Goal: Information Seeking & Learning: Learn about a topic

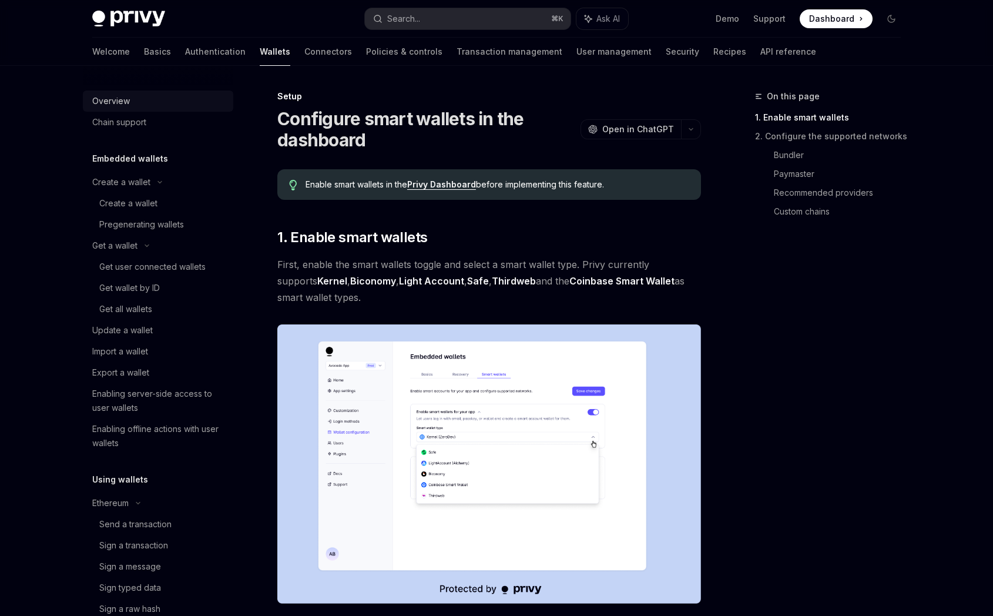
click at [156, 105] on div "Overview" at bounding box center [159, 101] width 134 height 14
type textarea "*"
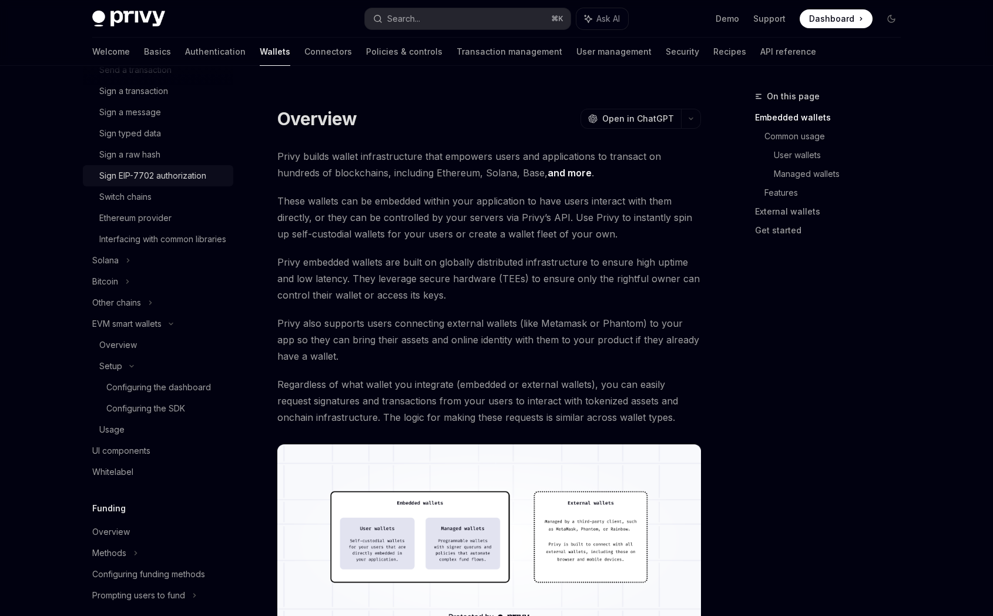
scroll to position [456, 0]
click at [169, 350] on div "Overview" at bounding box center [162, 342] width 127 height 14
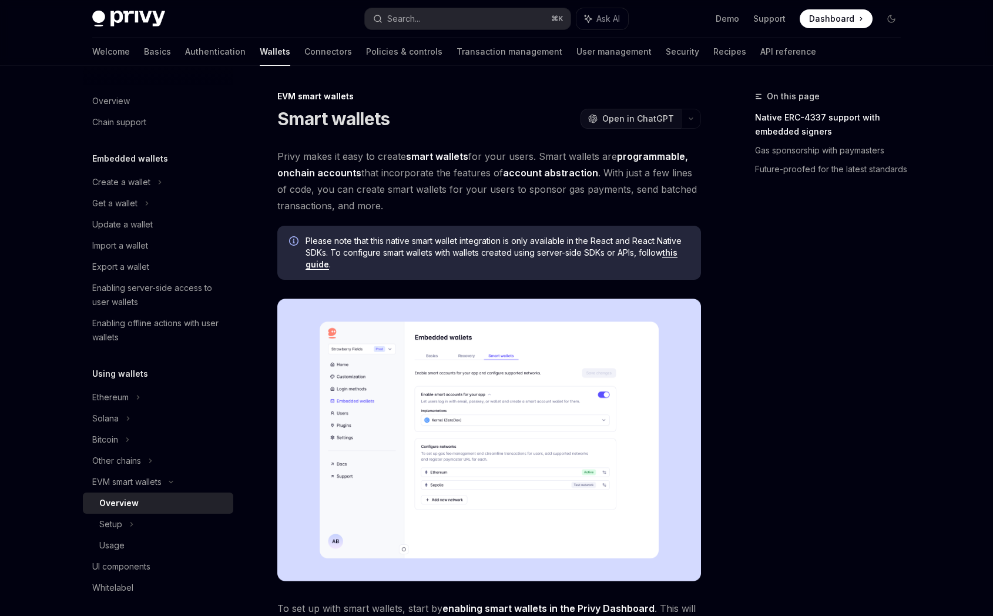
click at [659, 119] on span "Open in ChatGPT" at bounding box center [638, 119] width 72 height 12
